Goal: Task Accomplishment & Management: Use online tool/utility

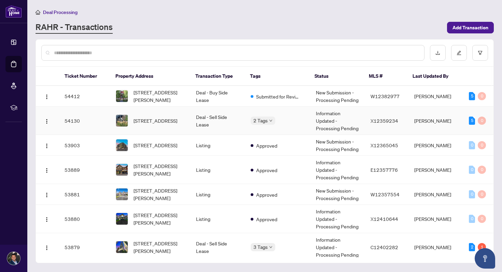
scroll to position [23, 0]
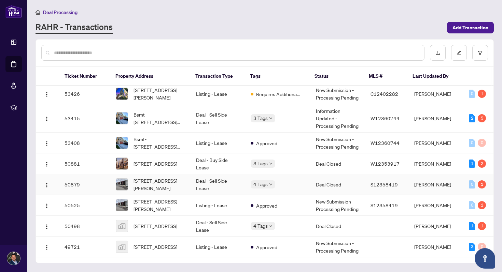
click at [290, 182] on div "4 Tags" at bounding box center [277, 185] width 54 height 8
click at [230, 183] on td "Deal - Sell Side Lease" at bounding box center [217, 184] width 55 height 21
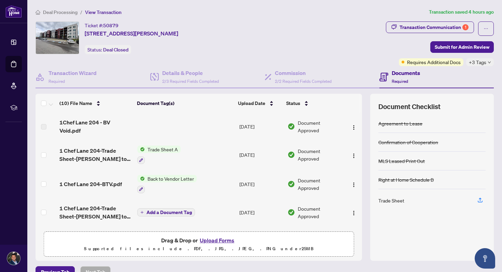
scroll to position [164, 0]
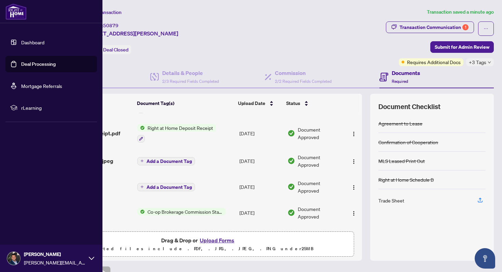
click at [21, 44] on link "Dashboard" at bounding box center [32, 42] width 23 height 6
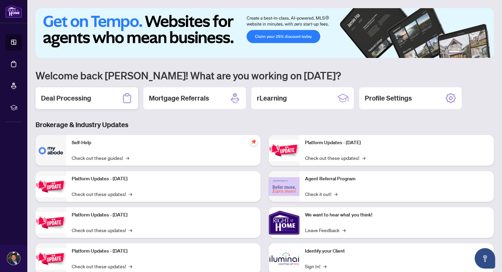
click at [93, 107] on div "Deal Processing" at bounding box center [86, 98] width 102 height 22
